Goal: Navigation & Orientation: Find specific page/section

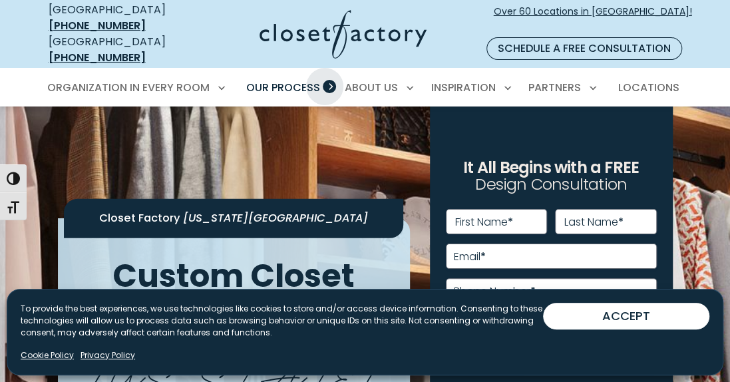
click at [325, 80] on span "Primary Menu" at bounding box center [329, 86] width 13 height 13
